Goal: Navigation & Orientation: Understand site structure

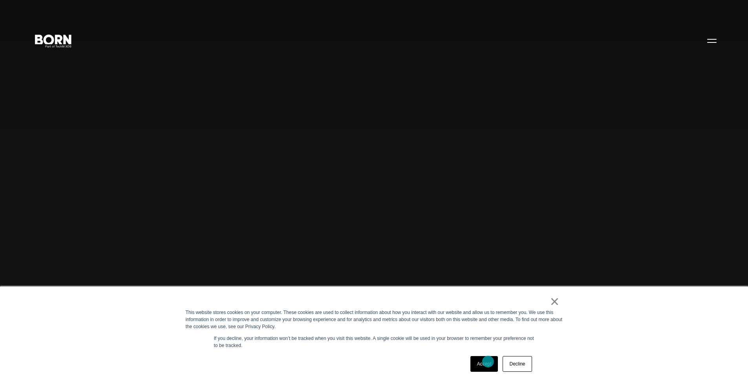
click at [488, 361] on link "Accept" at bounding box center [484, 364] width 28 height 16
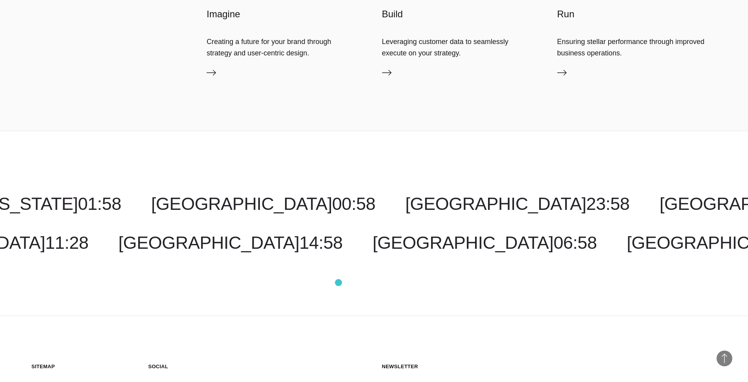
scroll to position [2595, 0]
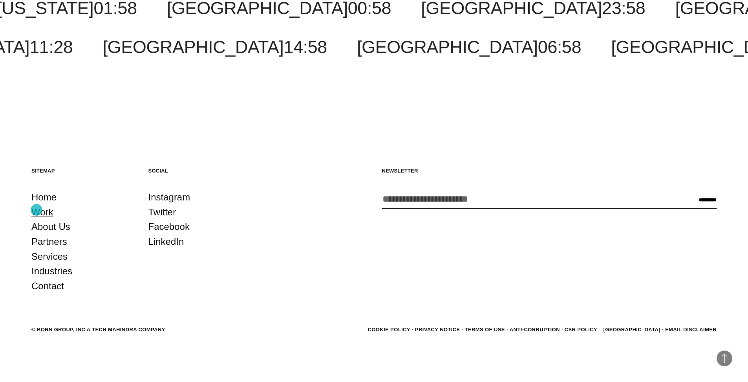
click at [37, 210] on link "Work" at bounding box center [42, 212] width 22 height 15
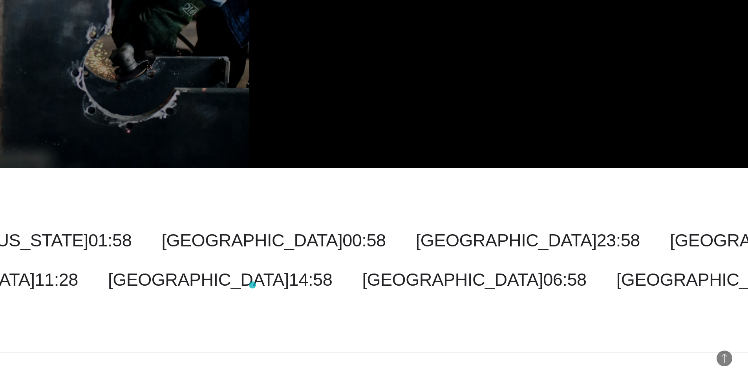
scroll to position [2832, 0]
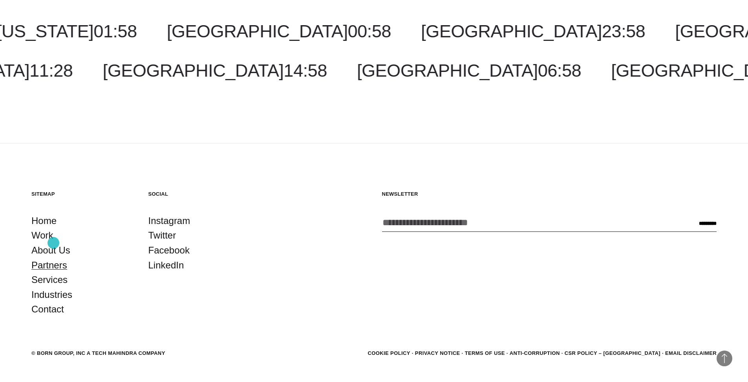
click at [53, 258] on link "Partners" at bounding box center [49, 265] width 36 height 15
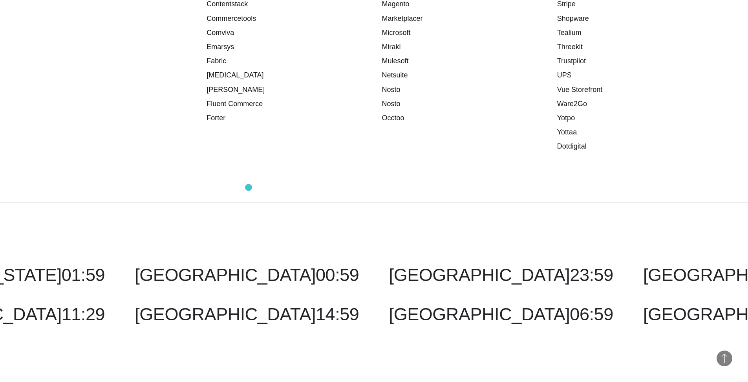
scroll to position [1214, 0]
